Goal: Task Accomplishment & Management: Manage account settings

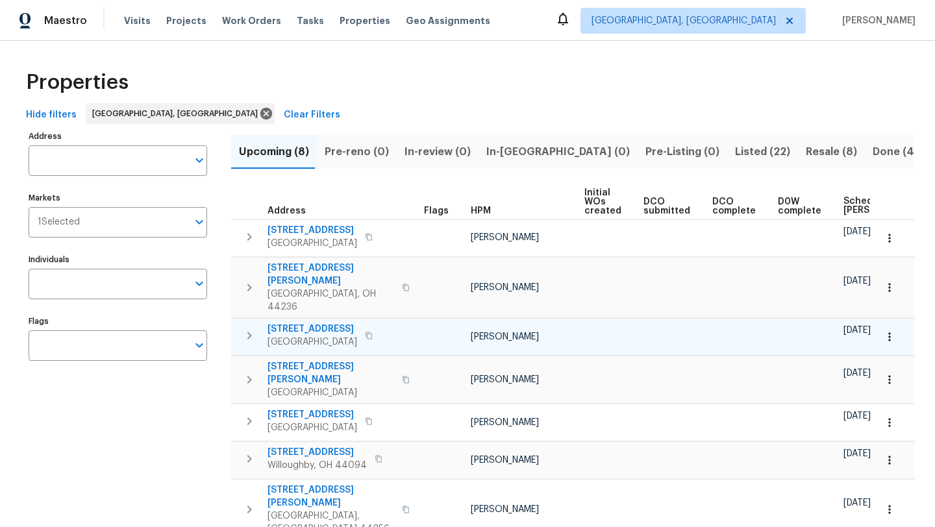
scroll to position [0, 157]
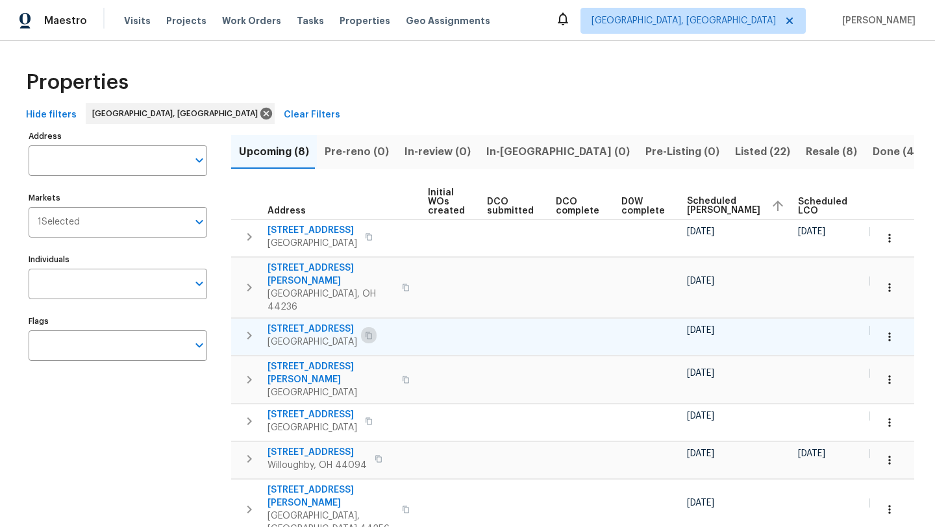
click at [373, 332] on icon "button" at bounding box center [369, 336] width 8 height 8
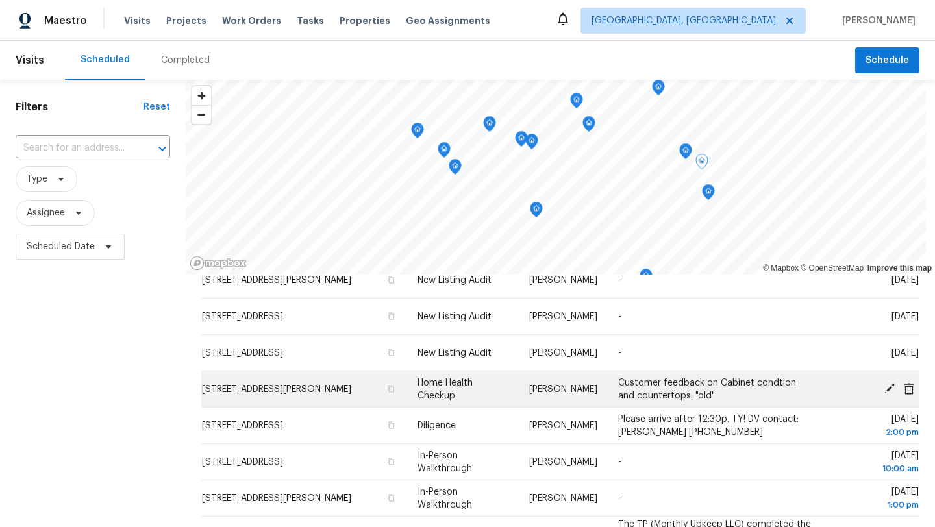
scroll to position [64, 0]
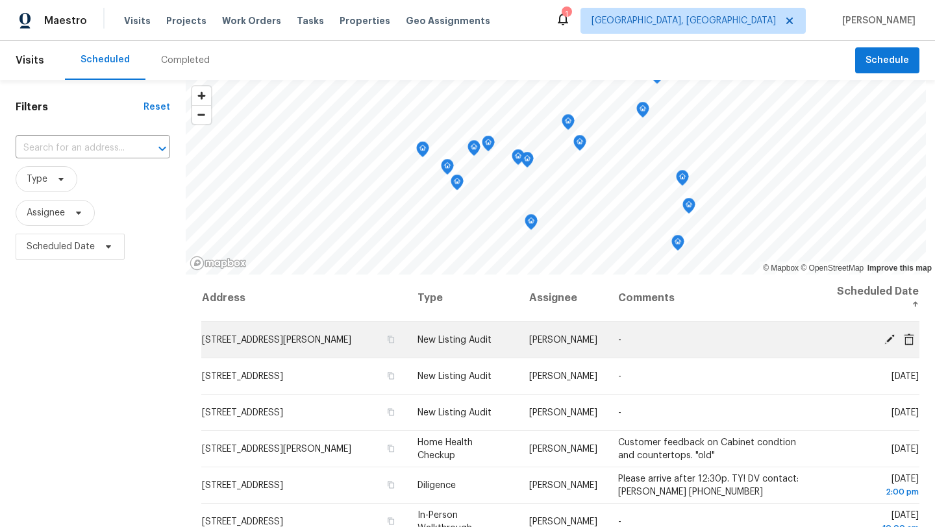
click at [888, 340] on icon at bounding box center [889, 339] width 10 height 10
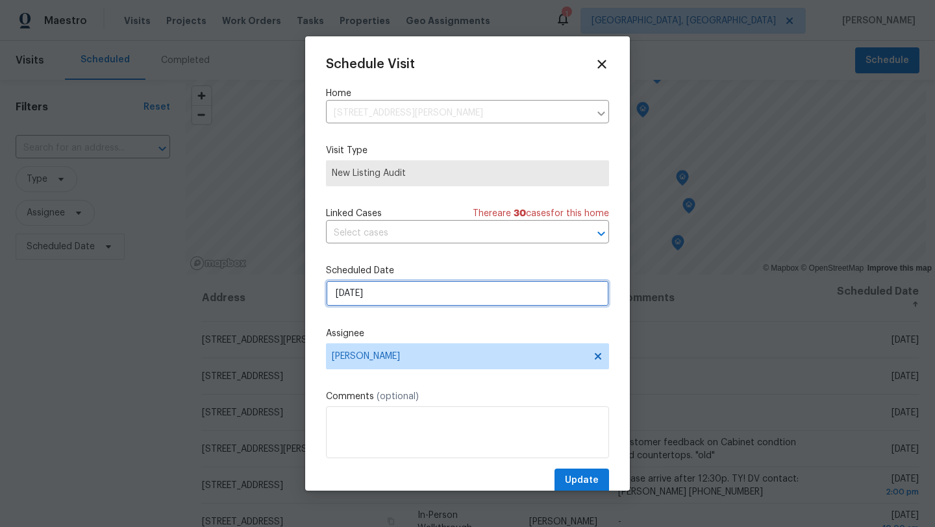
click at [353, 291] on input "9/18/2025" at bounding box center [467, 294] width 283 height 26
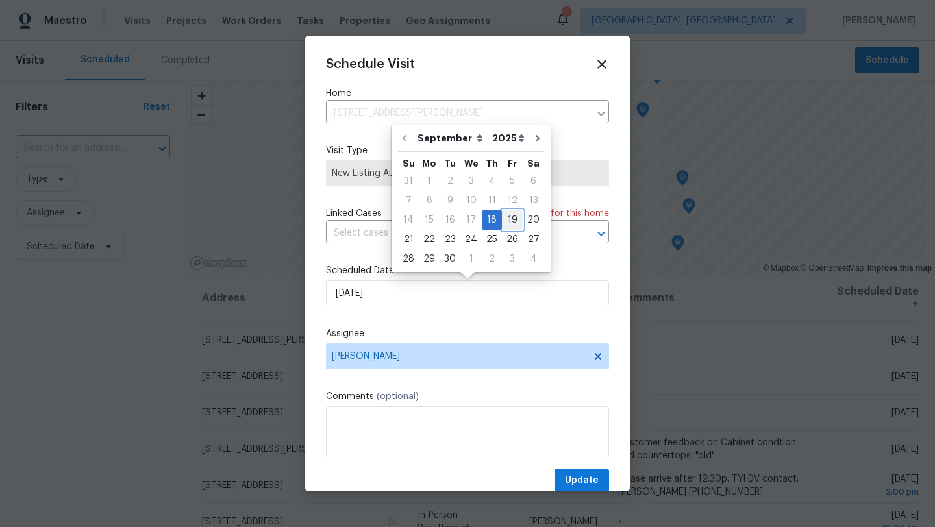
click at [510, 218] on div "19" at bounding box center [512, 220] width 21 height 18
type input "9/19/2025"
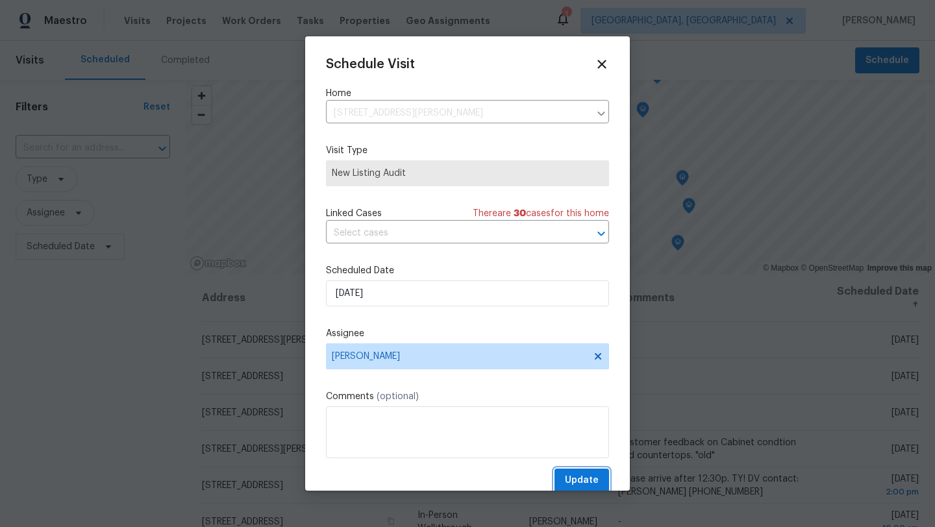
click at [588, 477] on span "Update" at bounding box center [582, 481] width 34 height 16
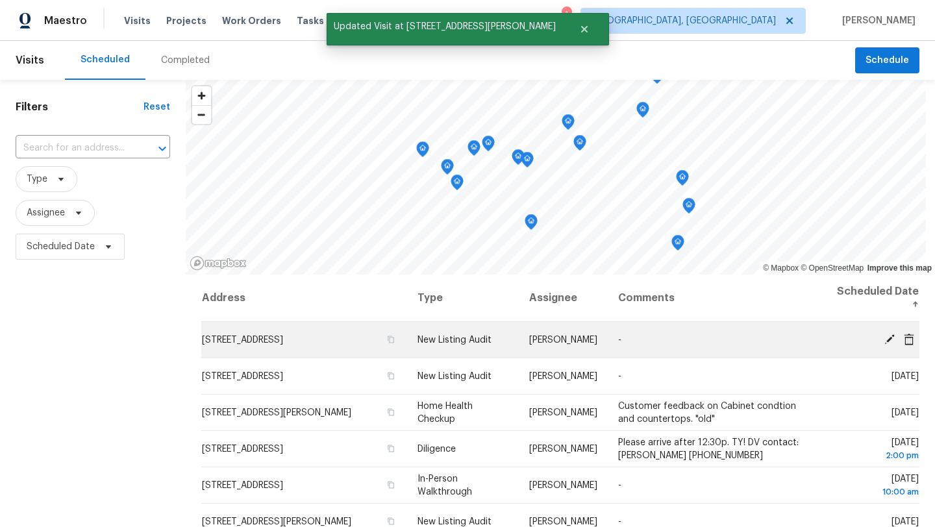
click at [889, 342] on icon at bounding box center [890, 339] width 12 height 12
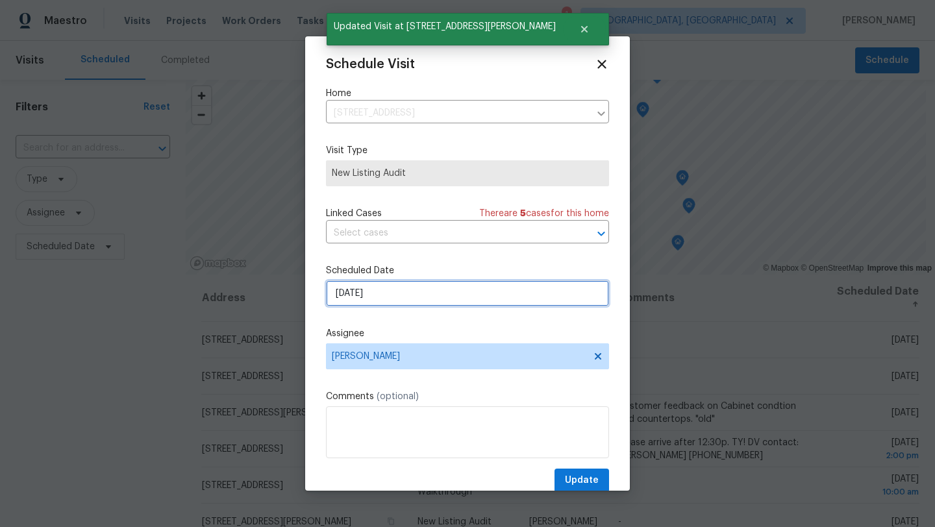
click at [409, 295] on input "9/18/2025" at bounding box center [467, 294] width 283 height 26
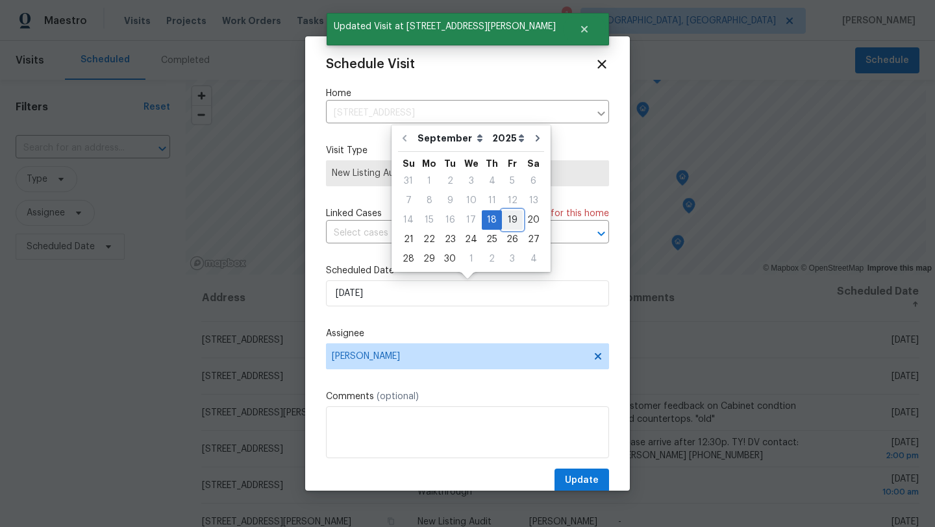
click at [506, 221] on div "19" at bounding box center [512, 220] width 21 height 18
type input "9/19/2025"
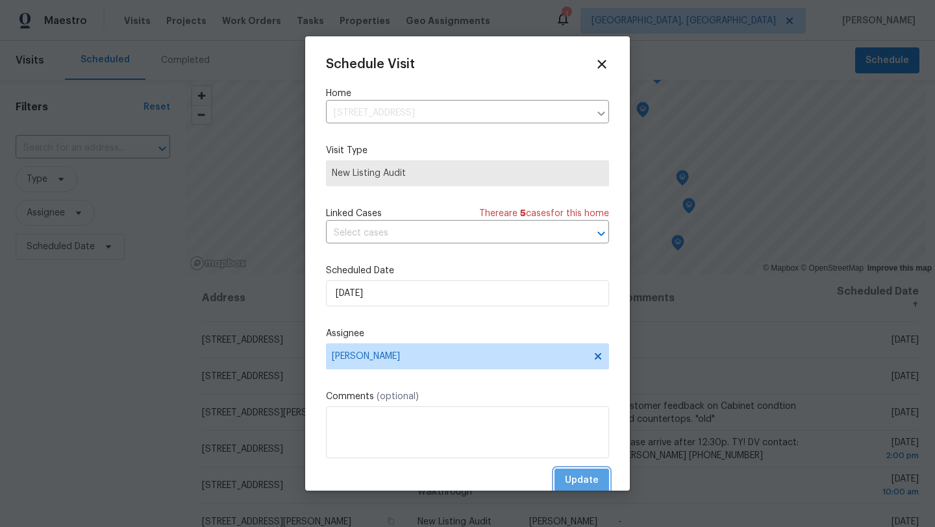
click at [581, 476] on span "Update" at bounding box center [582, 481] width 34 height 16
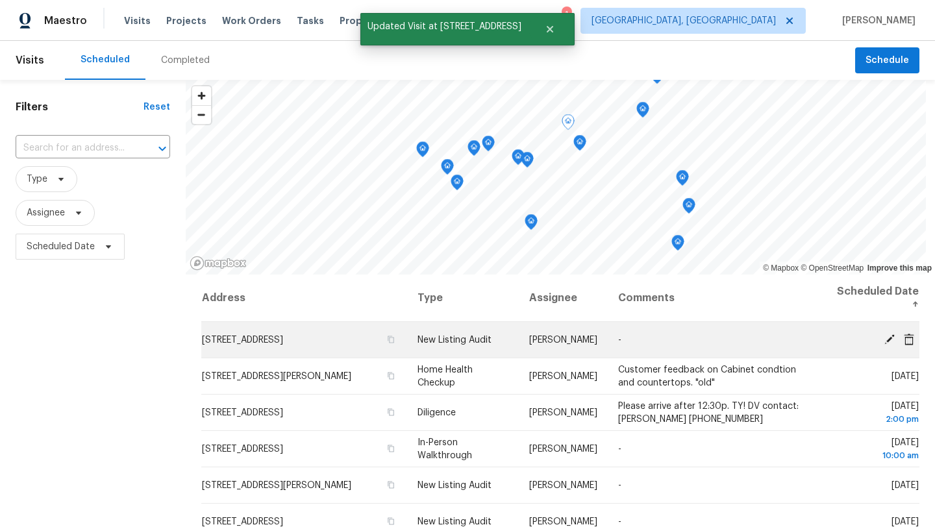
click at [888, 340] on icon at bounding box center [889, 339] width 10 height 10
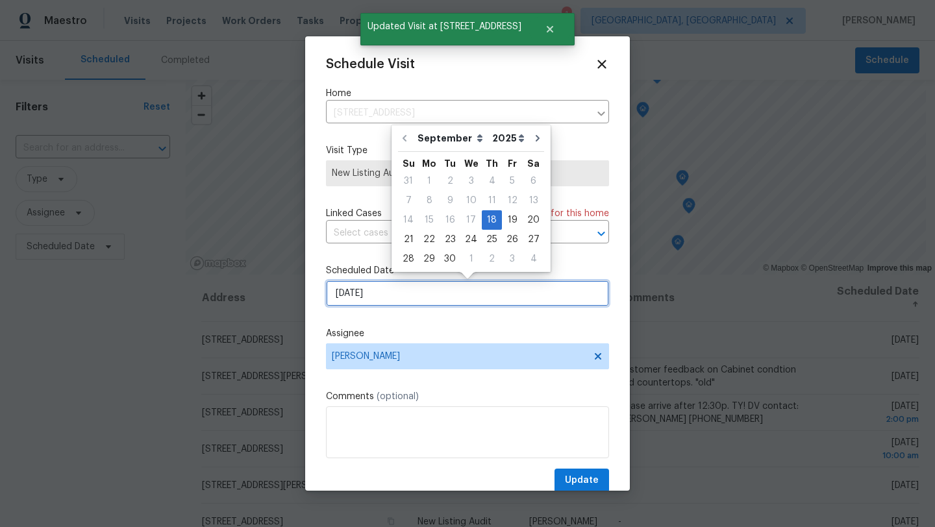
click at [411, 294] on input "9/18/2025" at bounding box center [467, 294] width 283 height 26
click at [507, 219] on div "19" at bounding box center [512, 220] width 21 height 18
type input "9/19/2025"
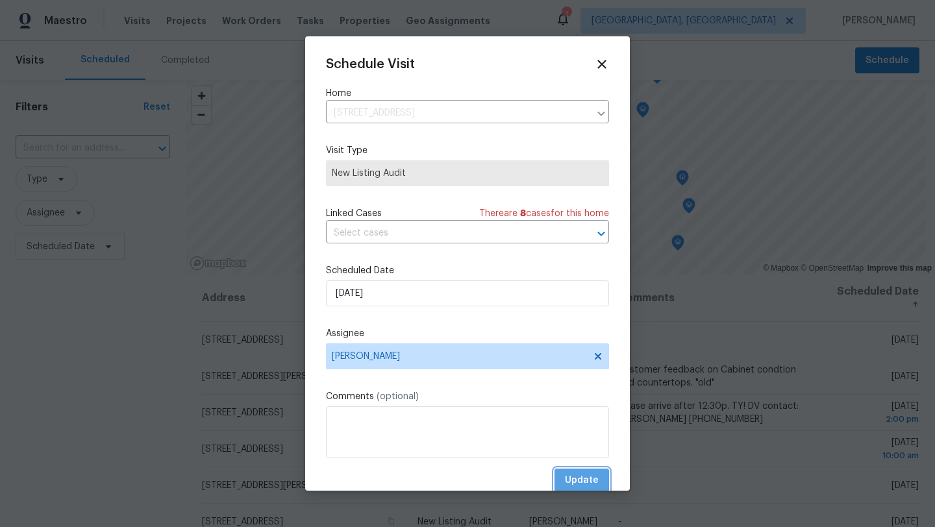
click at [589, 479] on span "Update" at bounding box center [582, 481] width 34 height 16
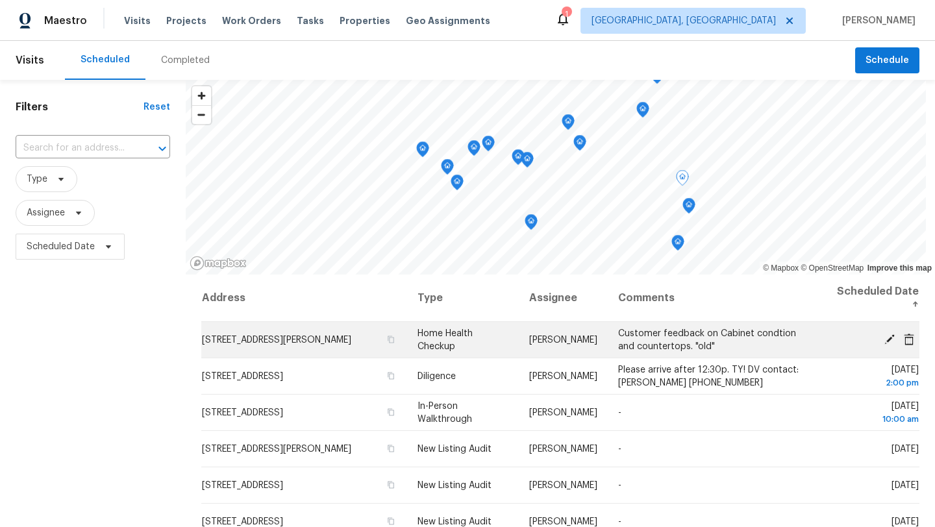
click at [886, 340] on icon at bounding box center [889, 339] width 10 height 10
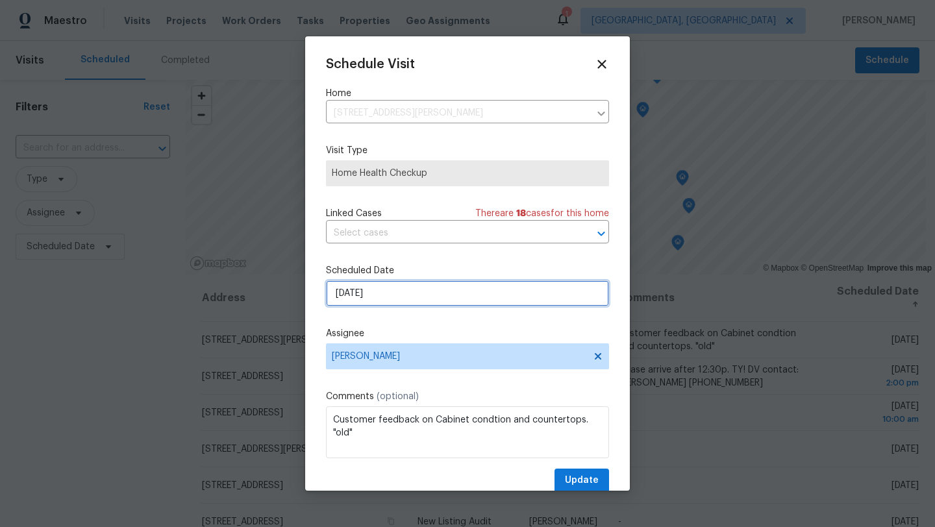
click at [405, 288] on input "9/18/2025" at bounding box center [467, 294] width 283 height 26
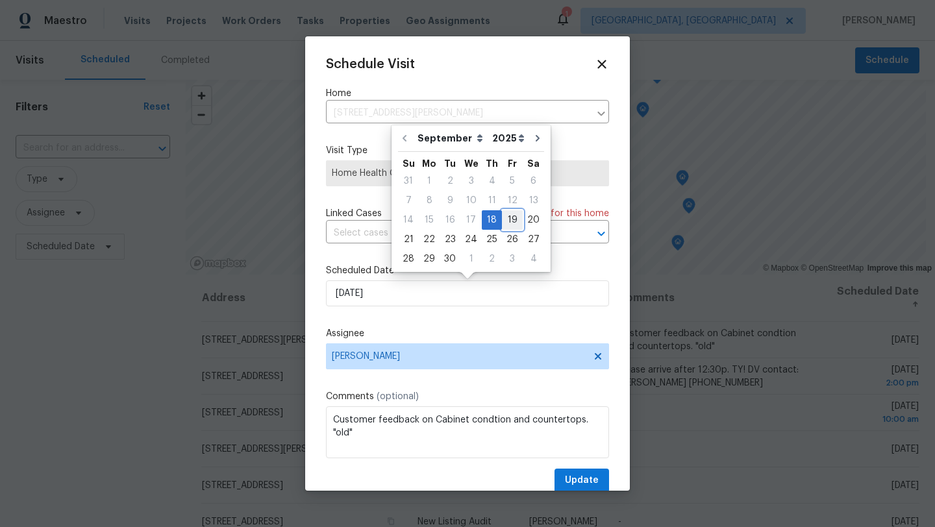
click at [505, 218] on div "19" at bounding box center [512, 220] width 21 height 18
type input "9/19/2025"
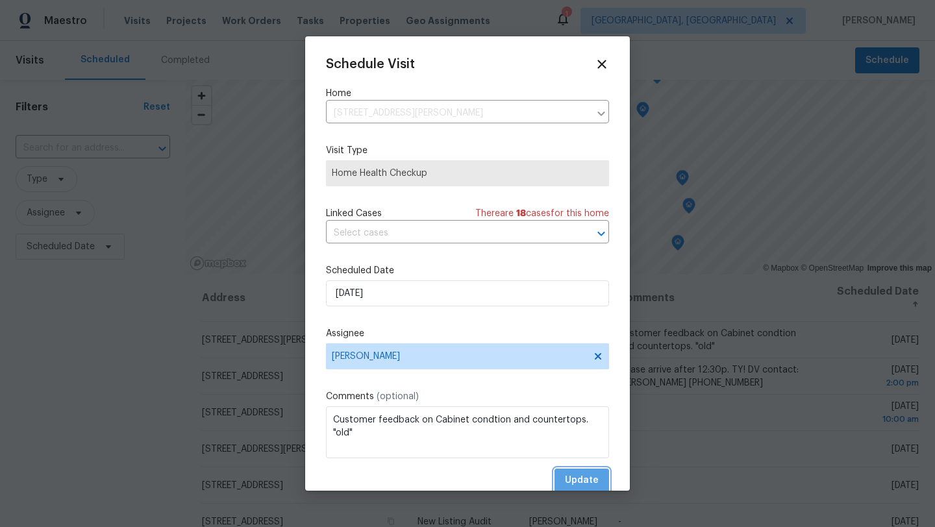
click at [572, 477] on span "Update" at bounding box center [582, 481] width 34 height 16
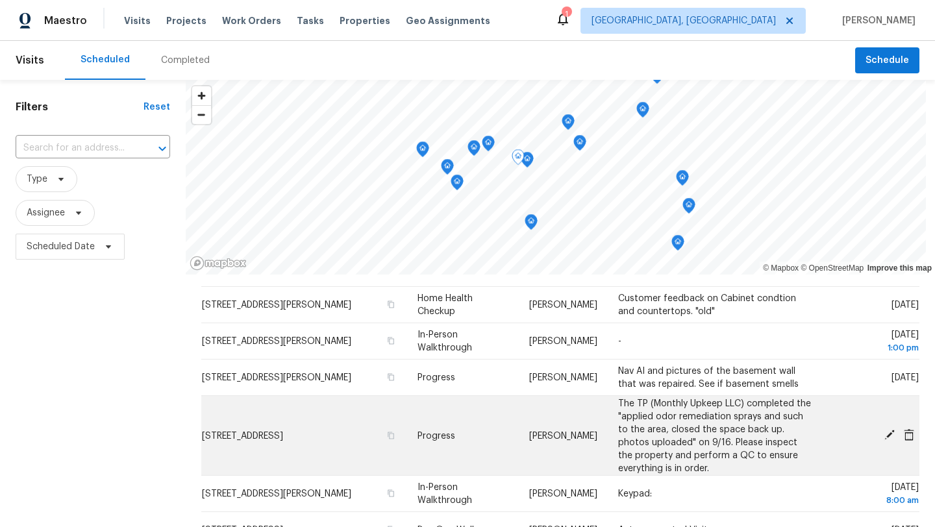
scroll to position [221, 0]
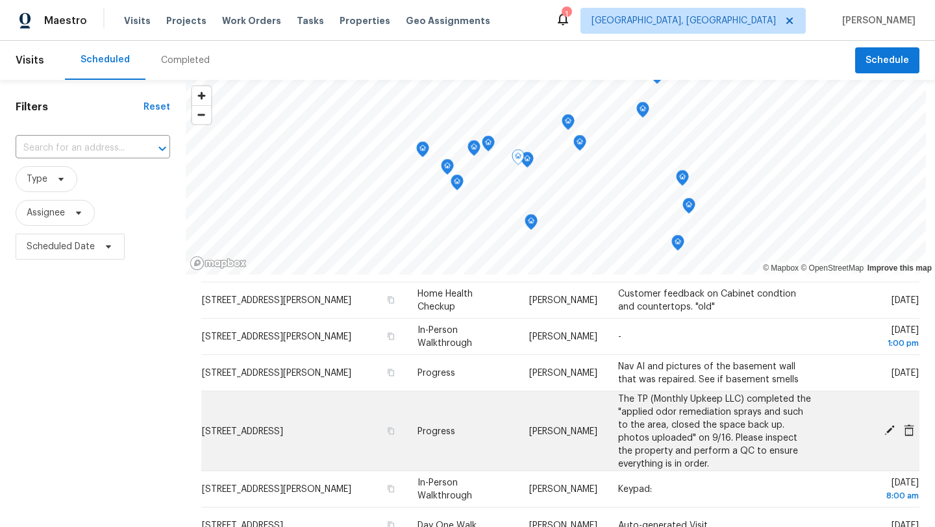
click at [888, 432] on icon at bounding box center [889, 430] width 10 height 10
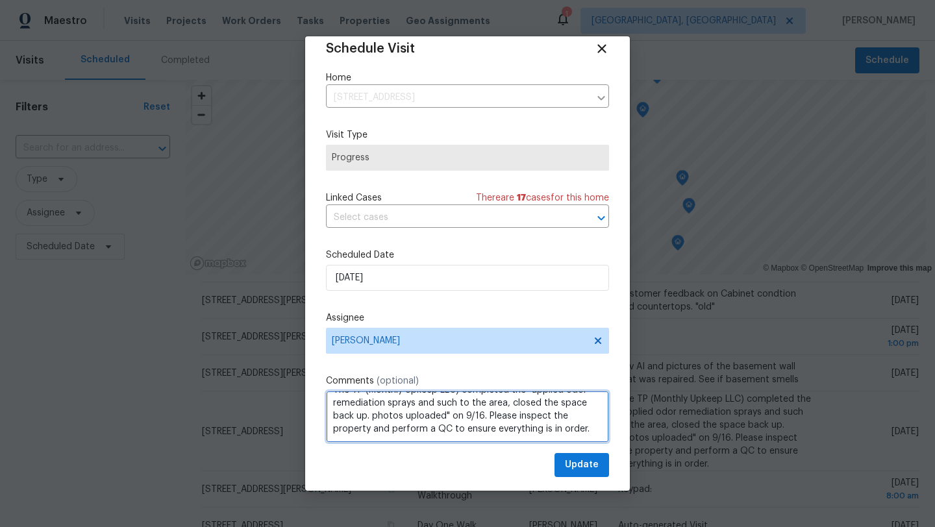
scroll to position [0, 0]
drag, startPoint x: 600, startPoint y: 429, endPoint x: 342, endPoint y: 382, distance: 262.7
click at [342, 382] on div "Comments (optional) The TP (Monthly Upkeep LLC) completed the "applied odor rem…" at bounding box center [467, 409] width 283 height 68
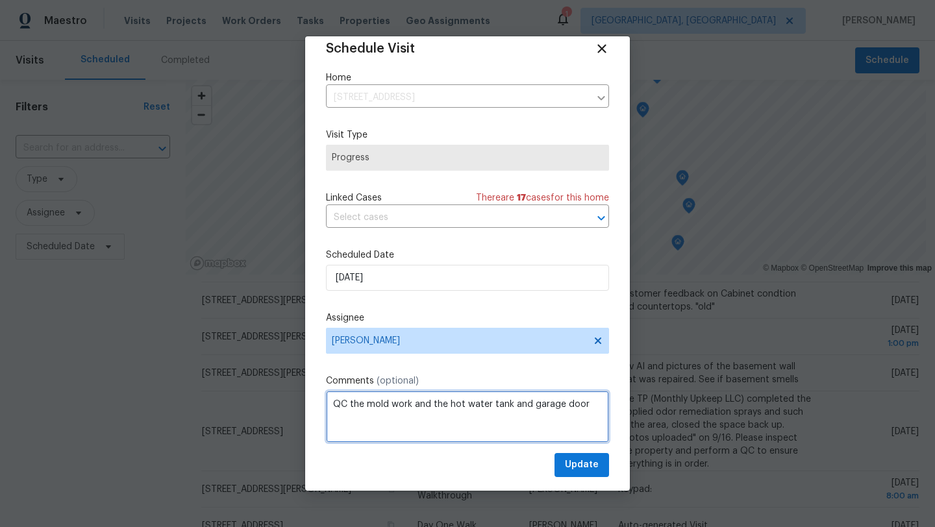
type textarea "QC the mold work and the hot water tank and garage door"
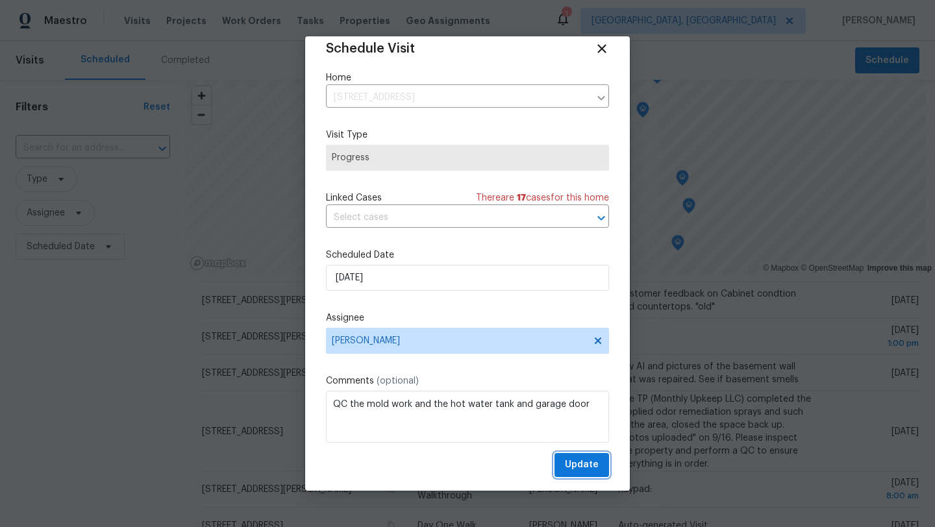
click at [564, 471] on button "Update" at bounding box center [582, 465] width 55 height 24
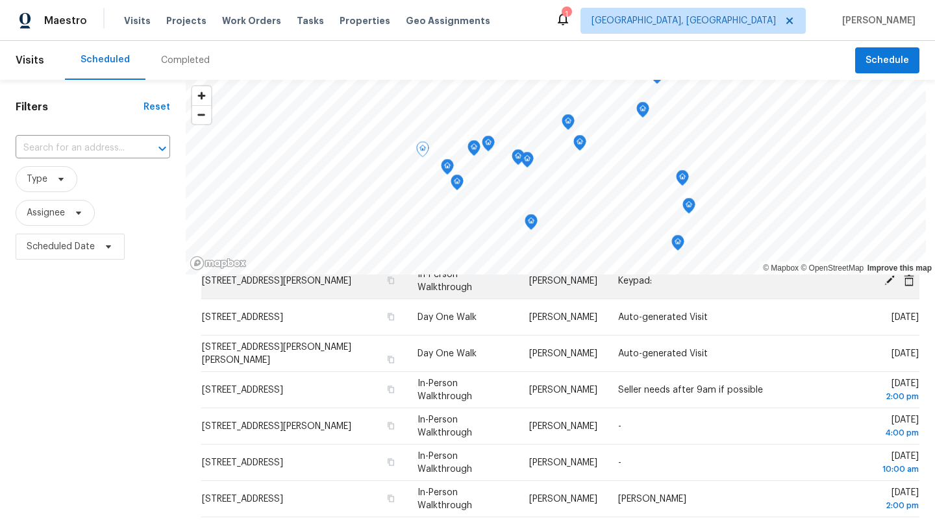
scroll to position [387, 0]
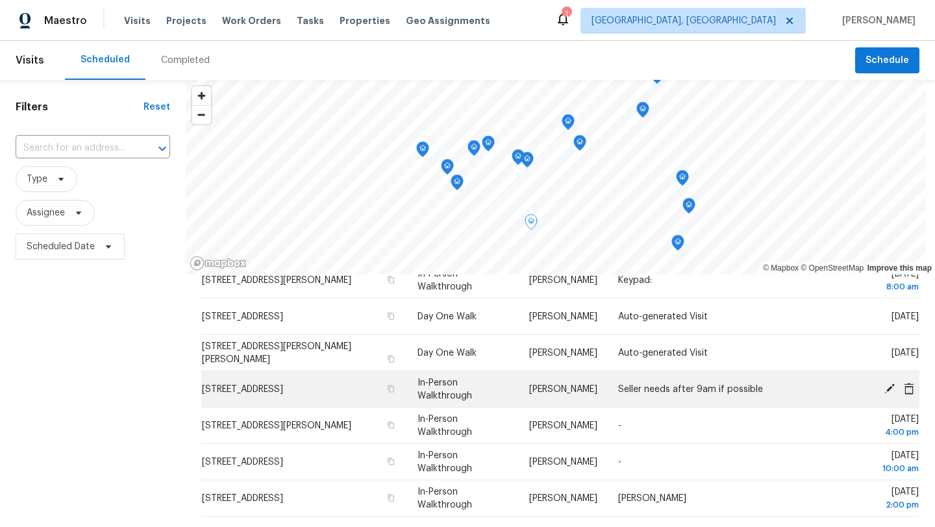
click at [890, 386] on icon at bounding box center [889, 388] width 10 height 10
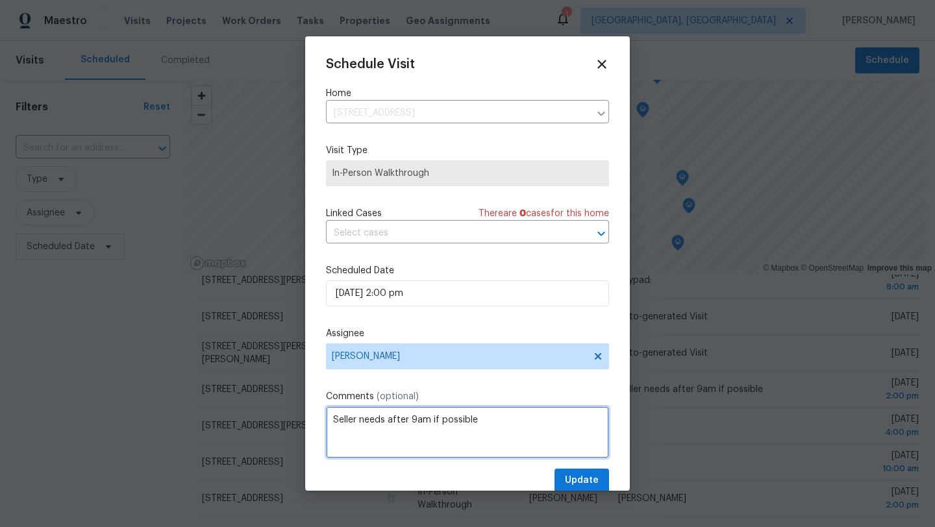
click at [329, 421] on textarea "Seller needs after 9am if possible" at bounding box center [467, 433] width 283 height 52
click at [539, 426] on textarea "Marissa -----Seller needs after 9am if possible" at bounding box center [467, 433] width 283 height 52
type textarea "Marissa -----Seller needs after 9am if possible this is an afternoon IPW"
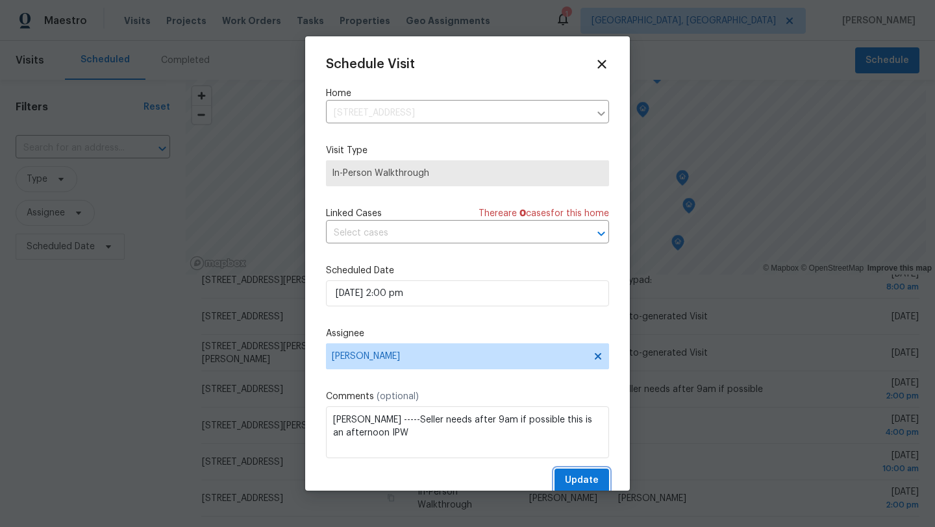
click at [583, 481] on span "Update" at bounding box center [582, 481] width 34 height 16
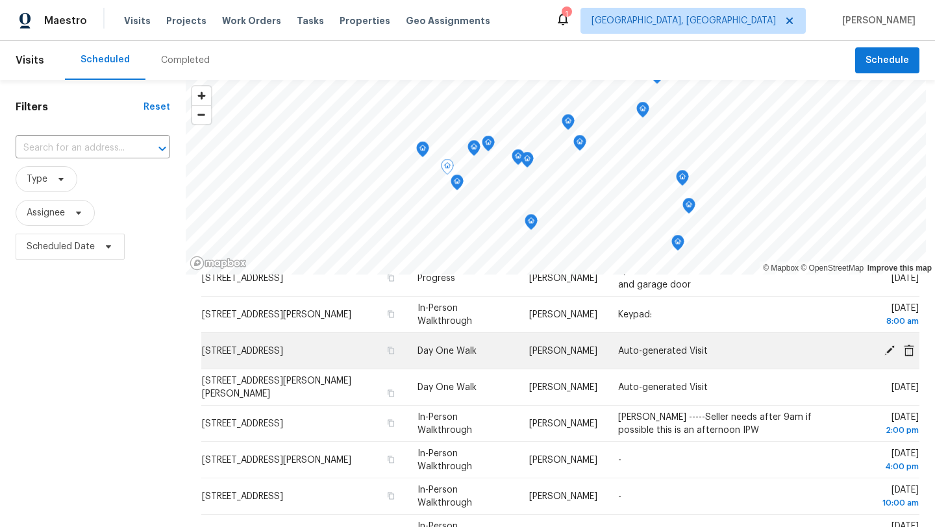
scroll to position [351, 0]
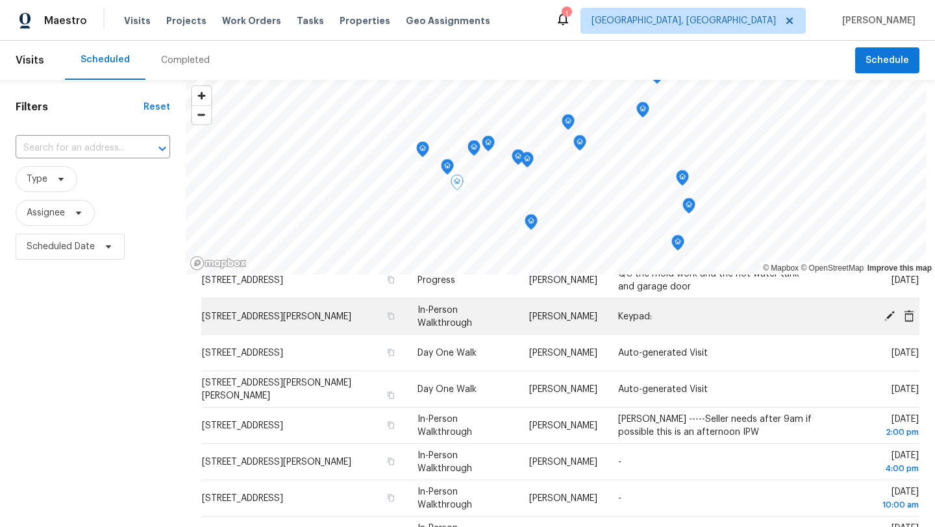
click at [671, 314] on td "Keypad:" at bounding box center [716, 317] width 216 height 36
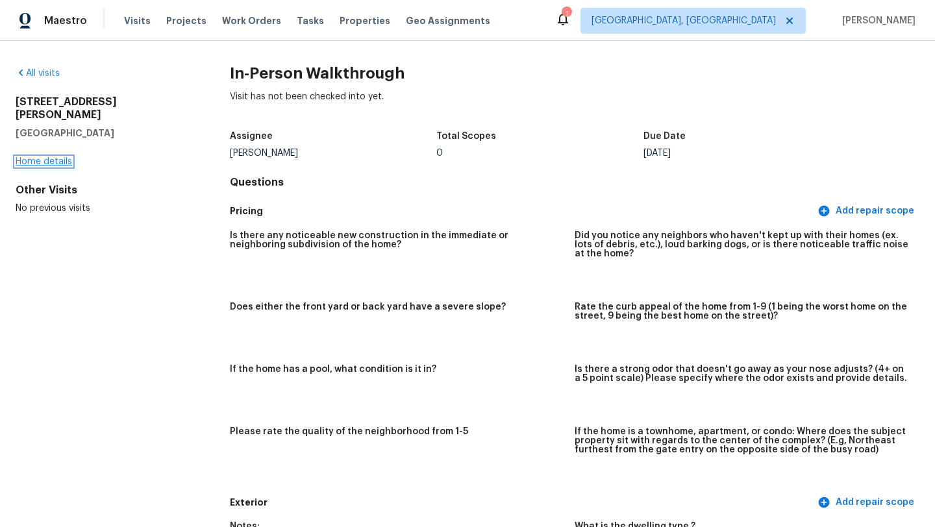
click at [36, 157] on link "Home details" at bounding box center [44, 161] width 56 height 9
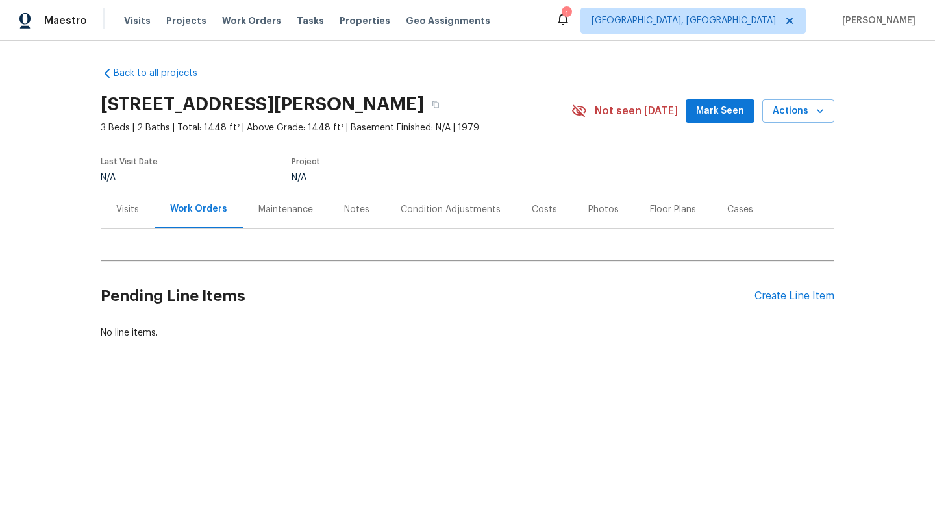
click at [351, 210] on div "Notes" at bounding box center [356, 209] width 25 height 13
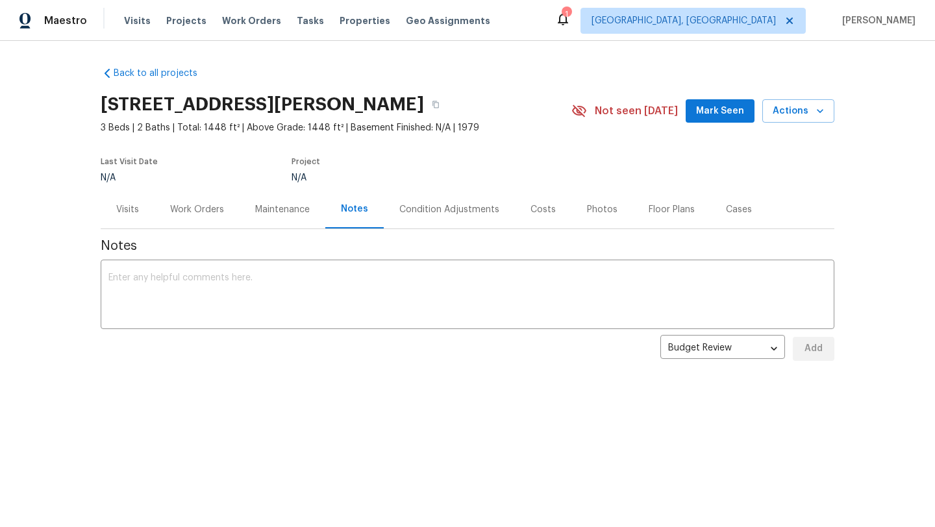
click at [421, 212] on div "Condition Adjustments" at bounding box center [449, 209] width 100 height 13
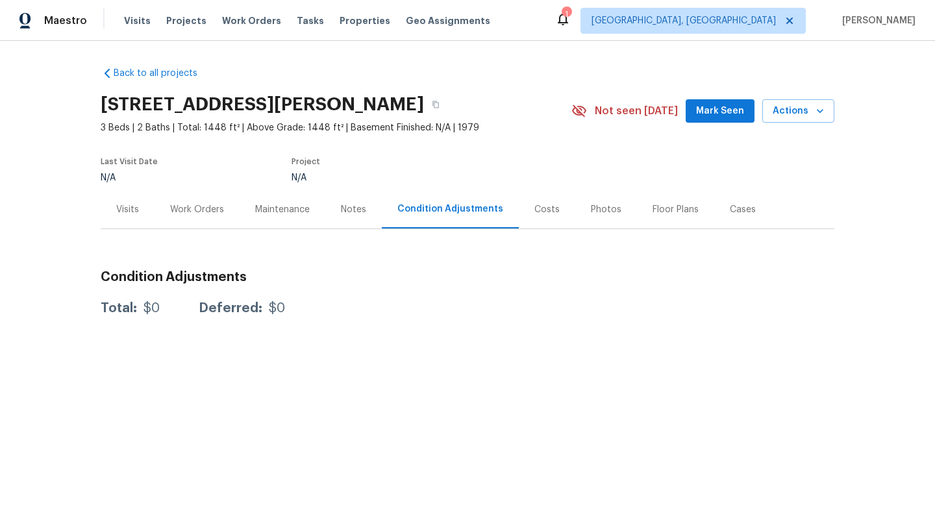
click at [534, 213] on div "Costs" at bounding box center [546, 209] width 25 height 13
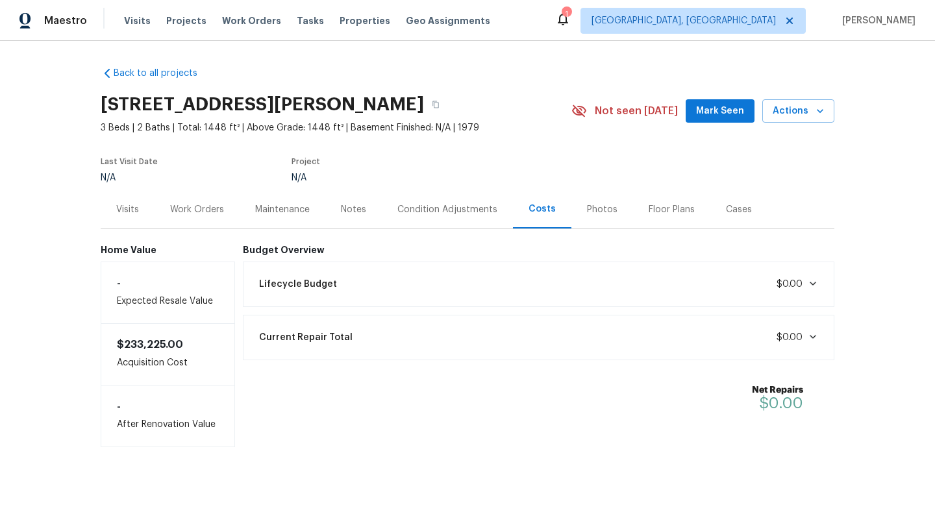
click at [122, 205] on div "Visits" at bounding box center [127, 209] width 23 height 13
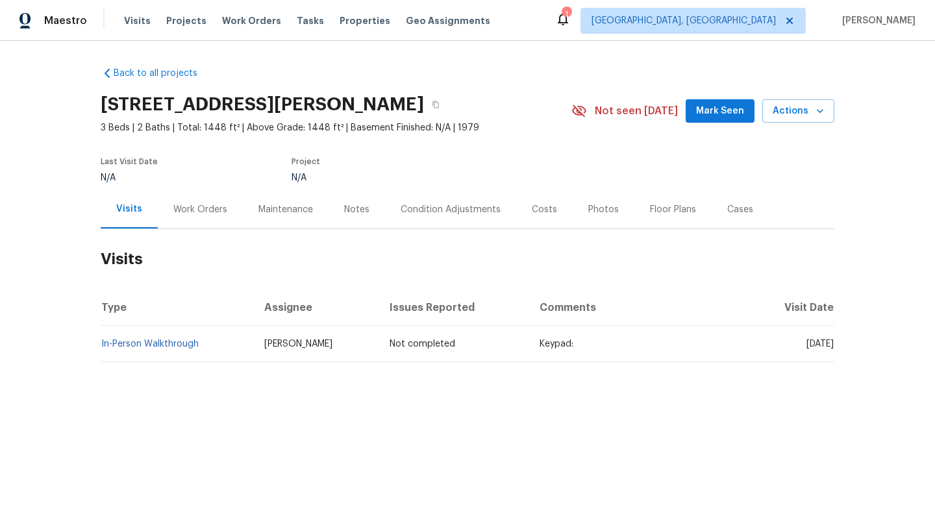
click at [540, 346] on span "Keypad:" at bounding box center [557, 344] width 34 height 9
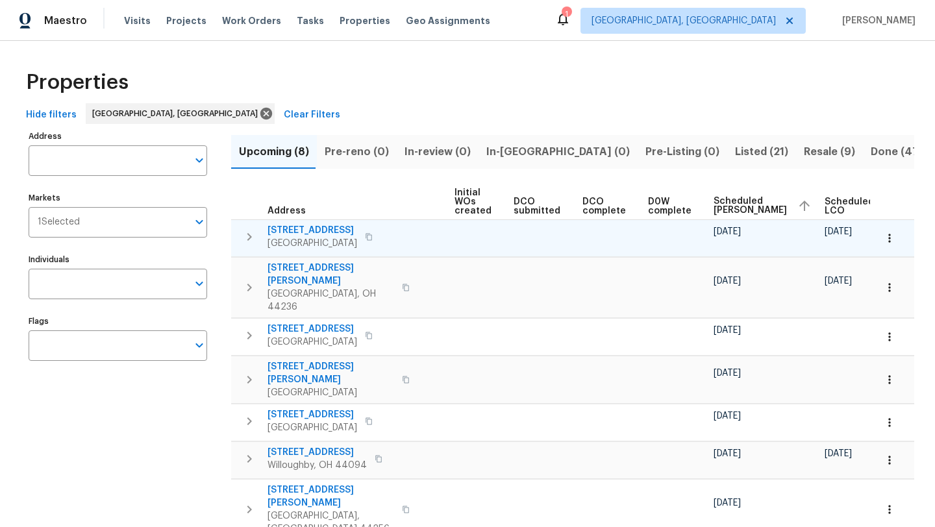
scroll to position [0, 158]
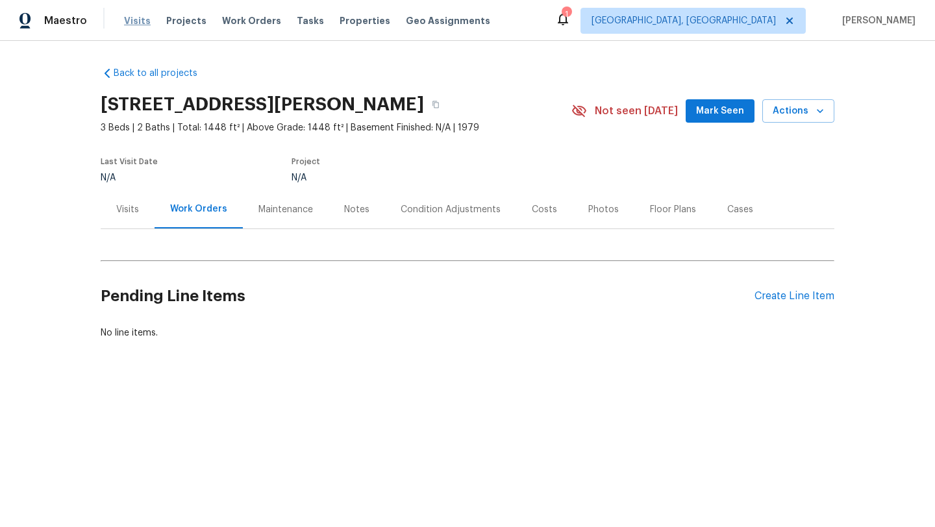
click at [137, 19] on span "Visits" at bounding box center [137, 20] width 27 height 13
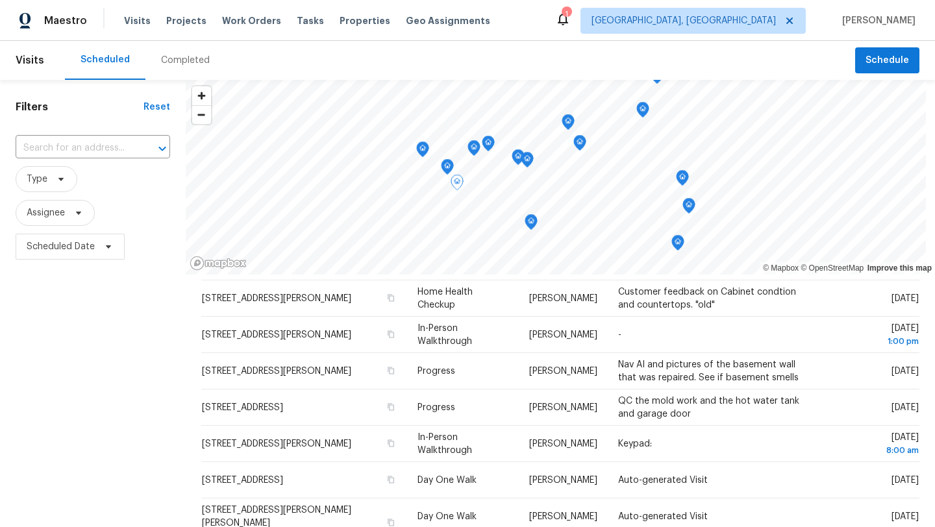
scroll to position [229, 0]
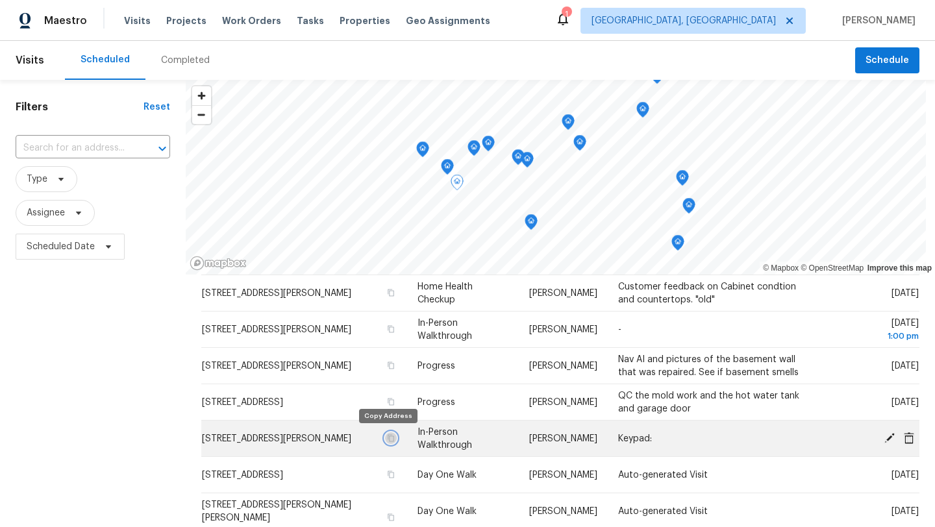
click at [388, 440] on icon "button" at bounding box center [391, 438] width 8 height 8
click at [886, 440] on icon at bounding box center [889, 438] width 10 height 10
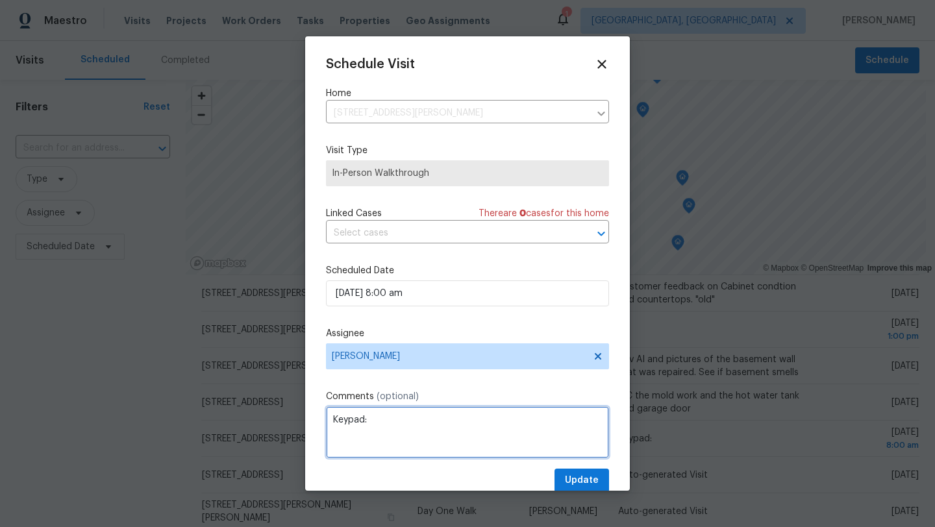
click at [338, 438] on textarea "Keypad:" at bounding box center [467, 433] width 283 height 52
click at [332, 418] on textarea "Keypad:" at bounding box center [467, 433] width 283 height 52
type textarea "[PERSON_NAME]:"
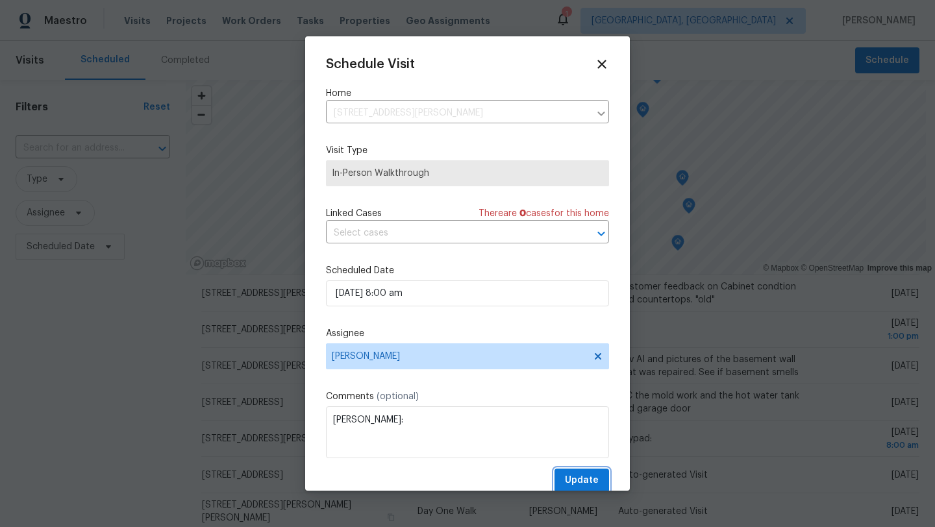
click at [577, 479] on span "Update" at bounding box center [582, 481] width 34 height 16
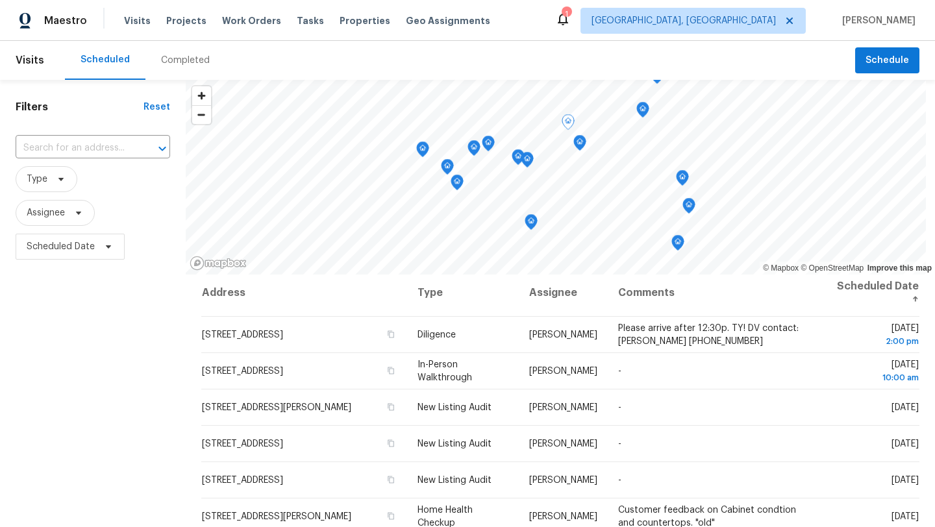
scroll to position [0, 0]
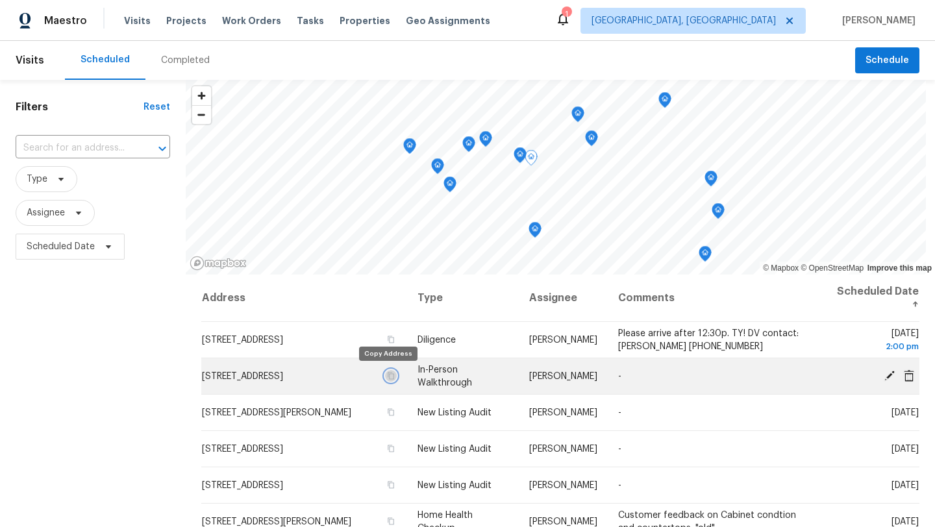
click at [387, 375] on icon "button" at bounding box center [391, 376] width 8 height 8
